Goal: Task Accomplishment & Management: Complete application form

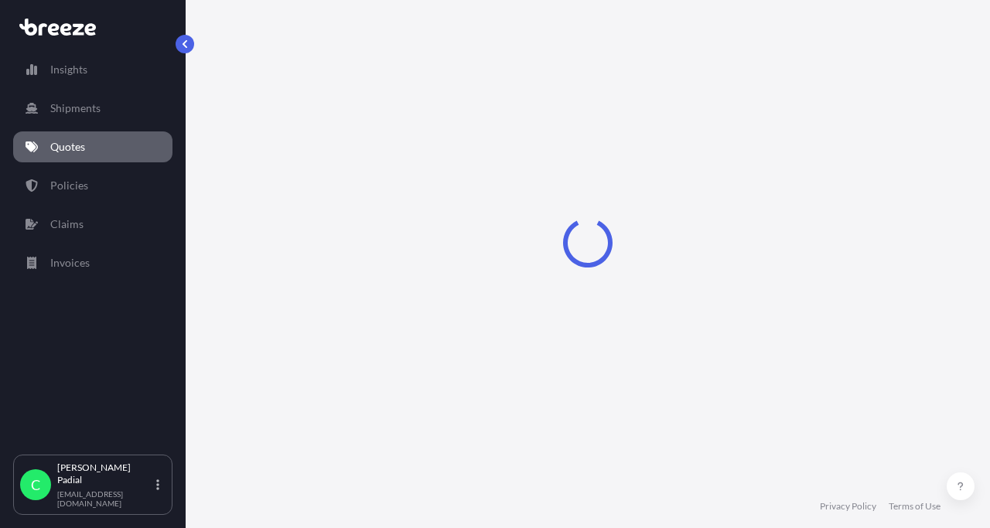
select select "Road"
select select "Sea"
select select "Road"
select select "1"
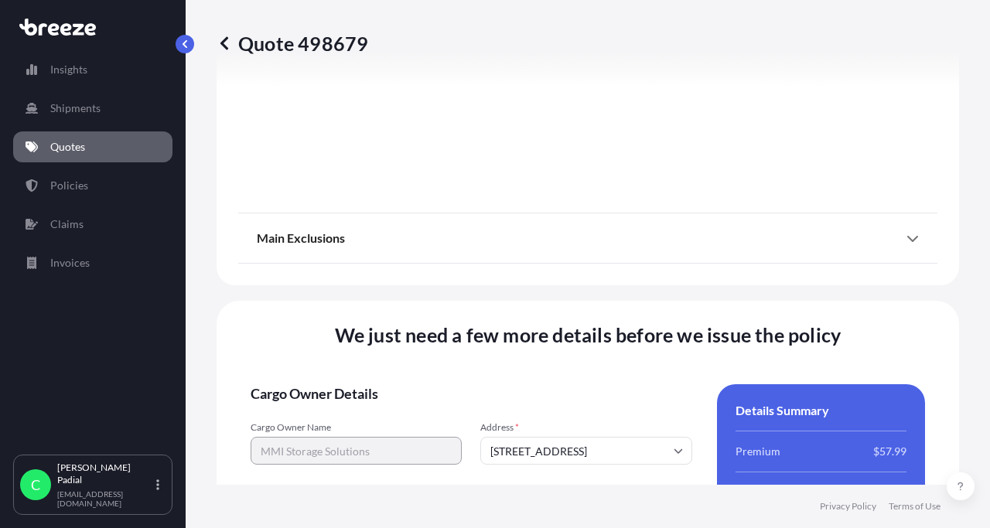
scroll to position [2319, 0]
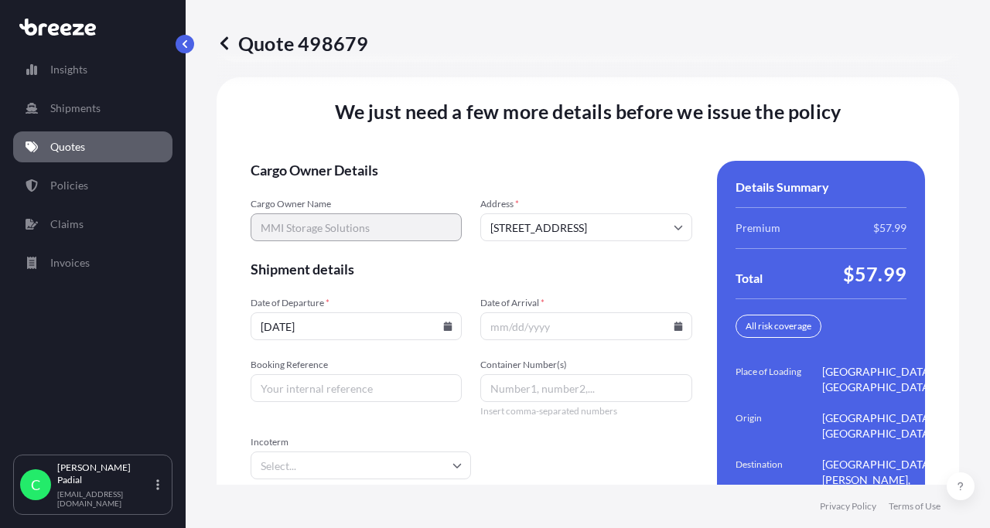
click at [391, 312] on input "[DATE]" at bounding box center [356, 326] width 211 height 28
click at [677, 322] on icon at bounding box center [677, 326] width 9 height 9
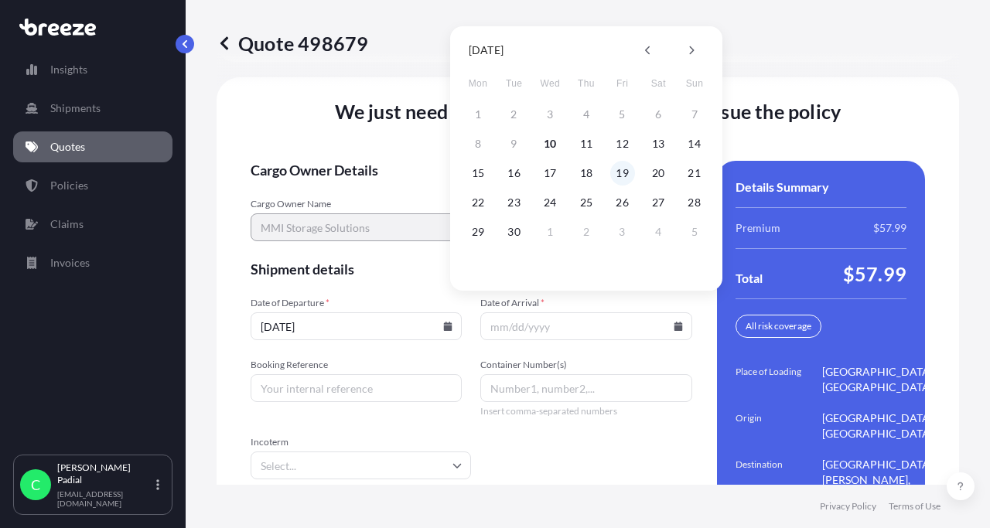
click at [620, 172] on button "19" at bounding box center [622, 173] width 25 height 25
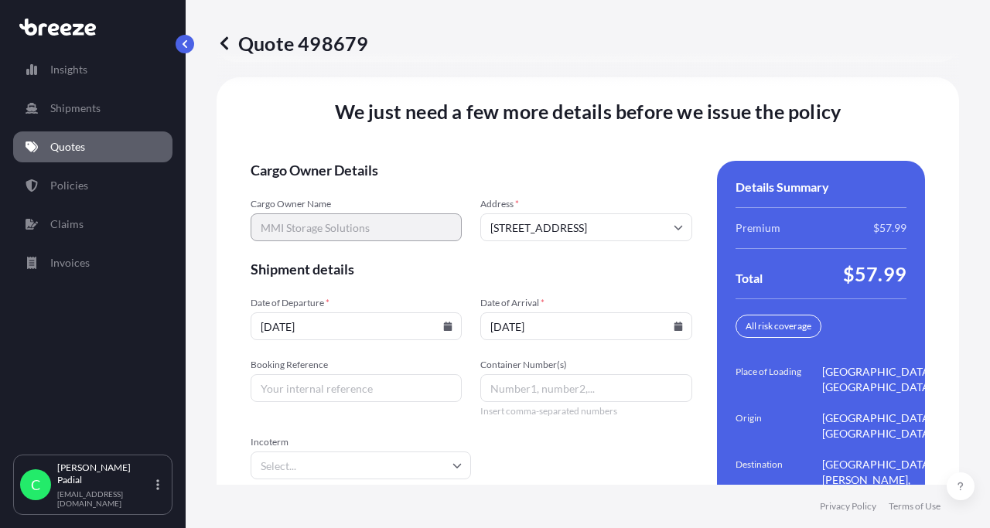
type input "[DATE]"
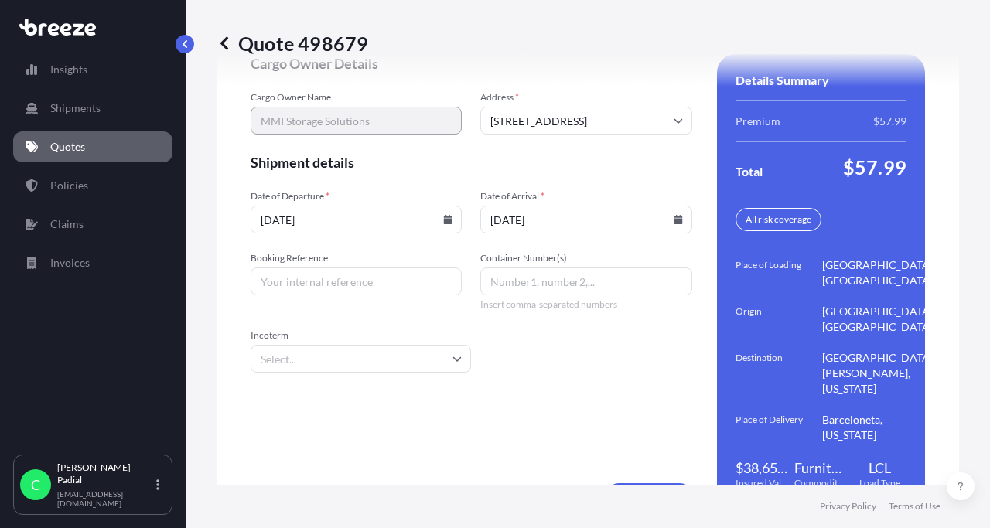
scroll to position [2440, 0]
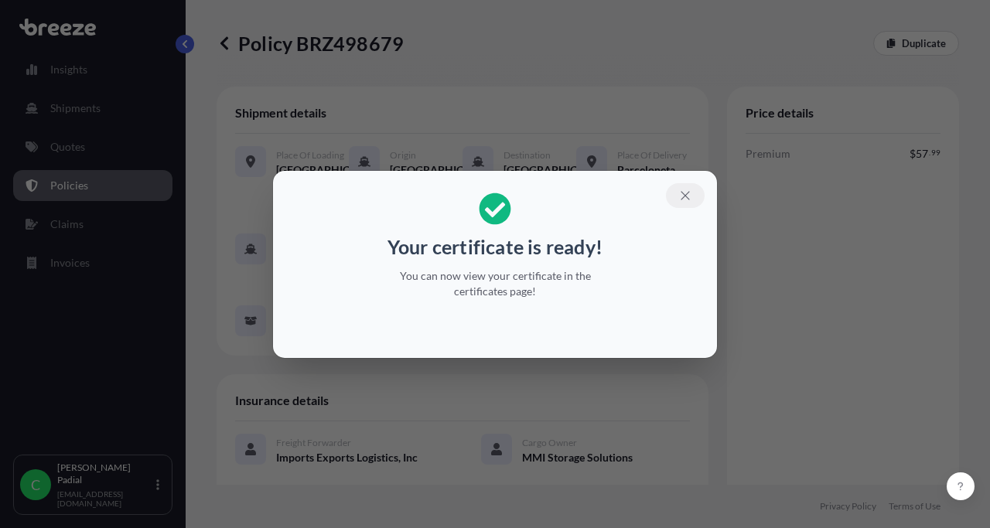
click at [684, 197] on icon "button" at bounding box center [685, 196] width 14 height 14
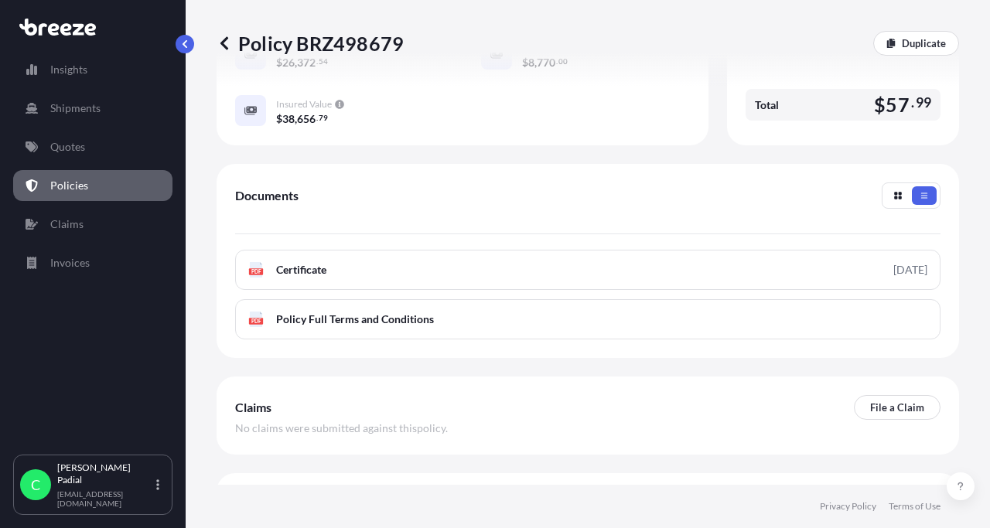
scroll to position [527, 0]
